Goal: Task Accomplishment & Management: Use online tool/utility

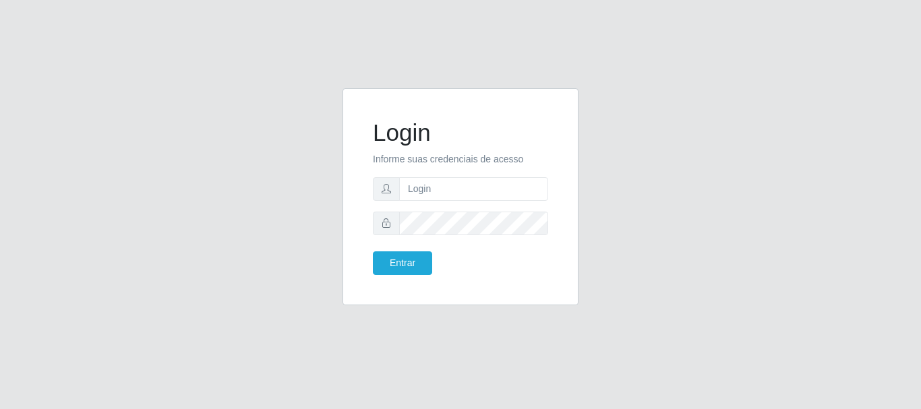
click at [423, 191] on input "text" at bounding box center [473, 189] width 149 height 24
type input "ritaiwof@b5"
click at [373, 252] on button "Entrar" at bounding box center [402, 264] width 59 height 24
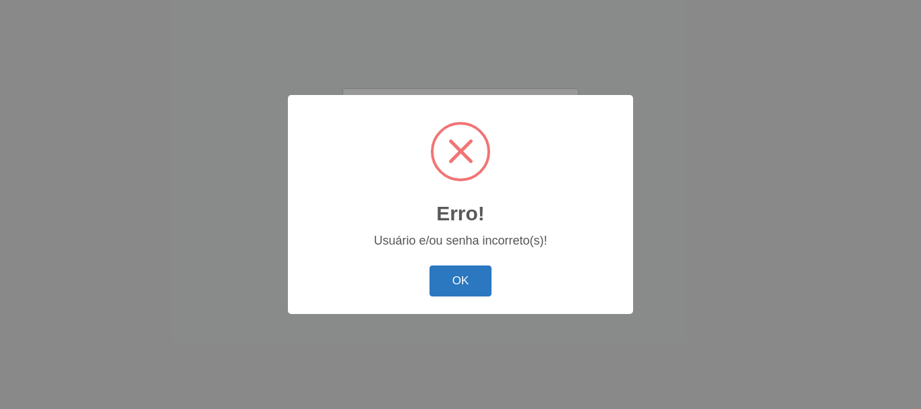
click at [467, 272] on button "OK" at bounding box center [461, 282] width 63 height 32
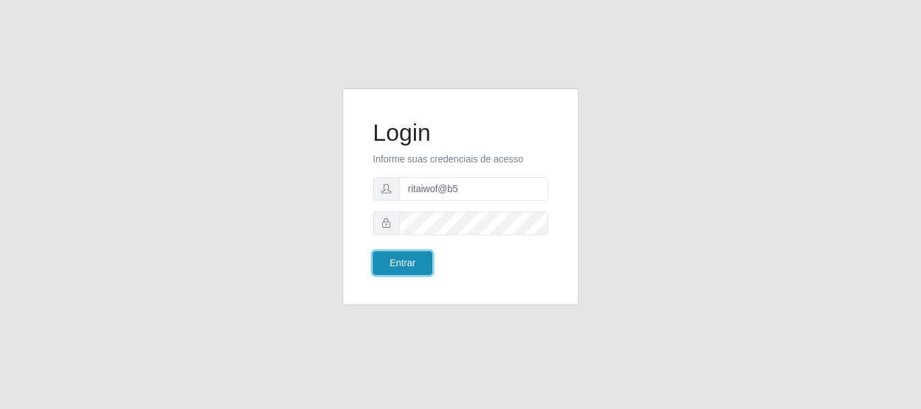
click at [395, 266] on button "Entrar" at bounding box center [402, 264] width 59 height 24
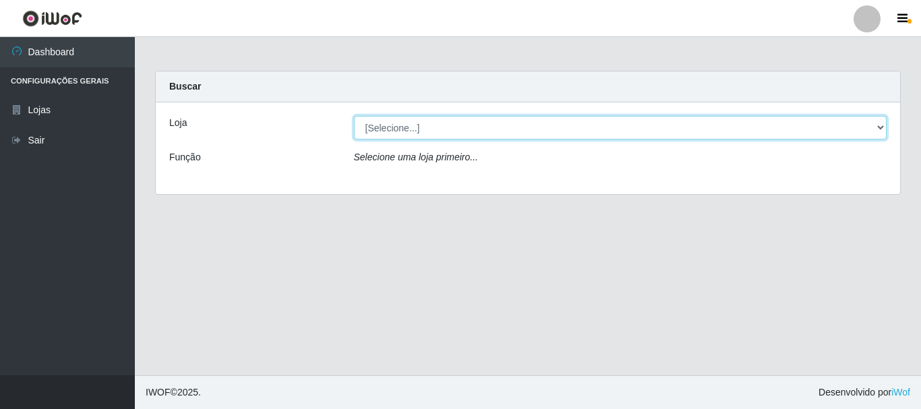
click at [878, 127] on select "[Selecione...] Bemais Supermercados - B5 Anatólia" at bounding box center [620, 128] width 533 height 24
select select "405"
click at [354, 116] on select "[Selecione...] Bemais Supermercados - B5 Anatólia" at bounding box center [620, 128] width 533 height 24
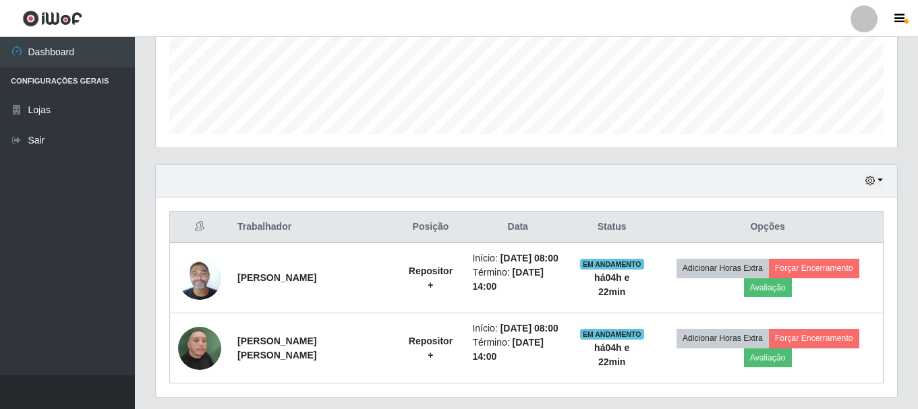
scroll to position [366, 0]
